Goal: Task Accomplishment & Management: Use online tool/utility

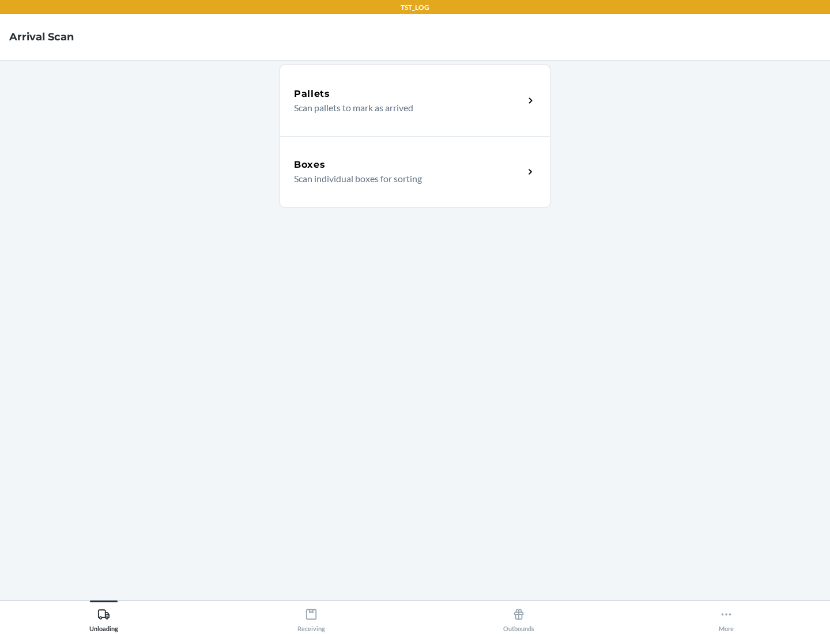
click at [408, 165] on div "Boxes" at bounding box center [409, 165] width 230 height 14
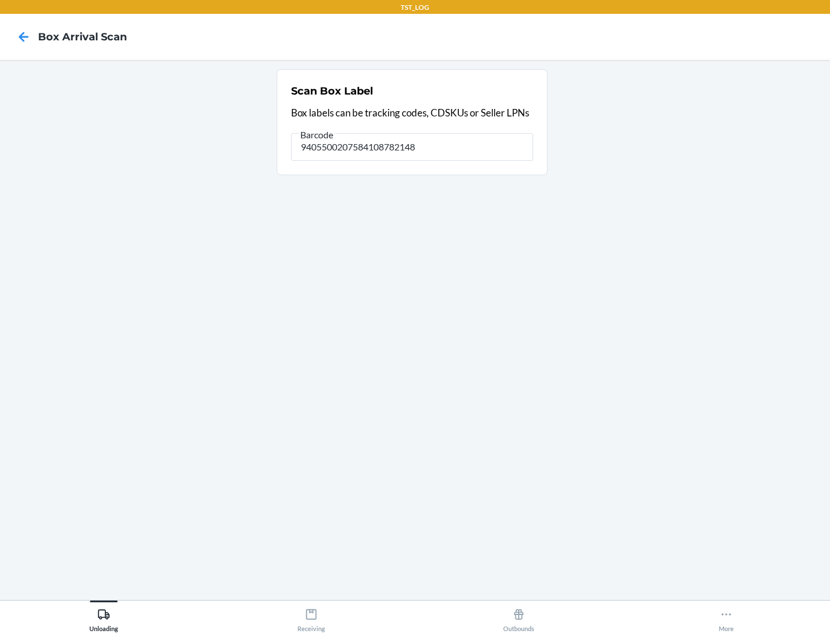
type input "9405500207584108782148"
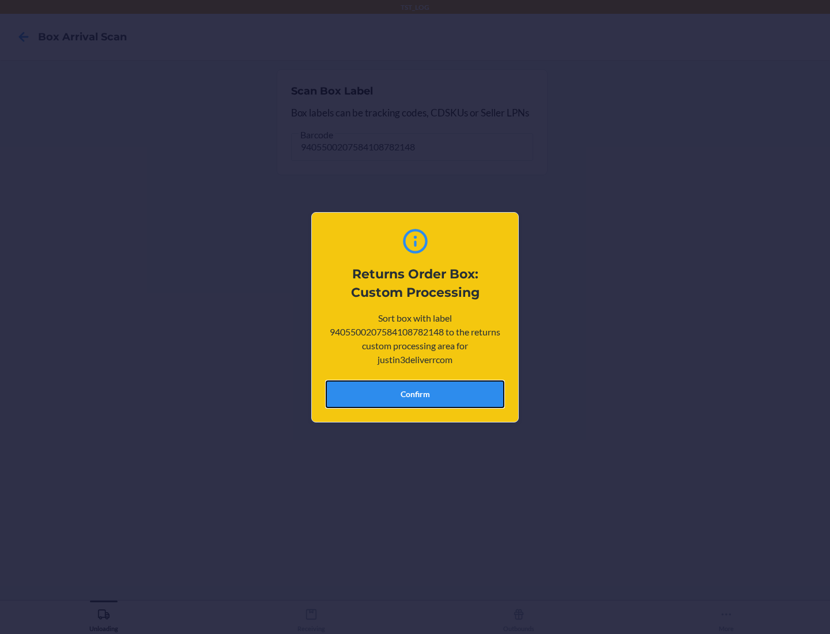
click at [415, 394] on button "Confirm" at bounding box center [415, 394] width 179 height 28
